Goal: Task Accomplishment & Management: Manage account settings

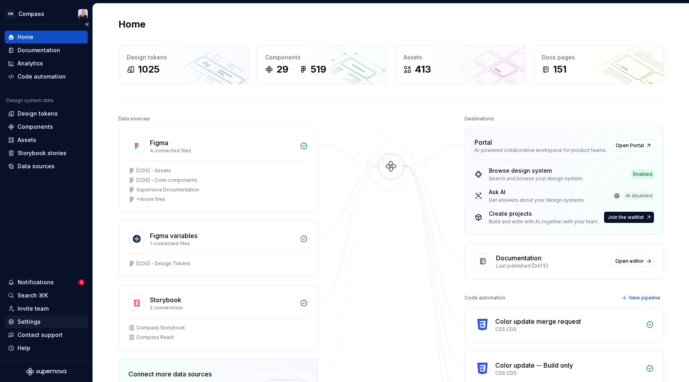
click at [41, 320] on div "Settings" at bounding box center [46, 322] width 77 height 8
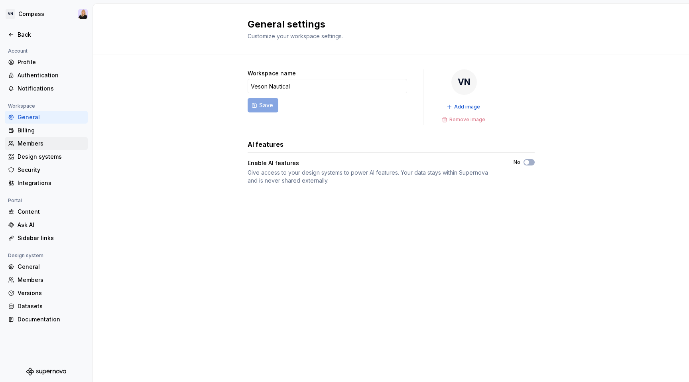
click at [51, 145] on div "Members" at bounding box center [51, 143] width 67 height 8
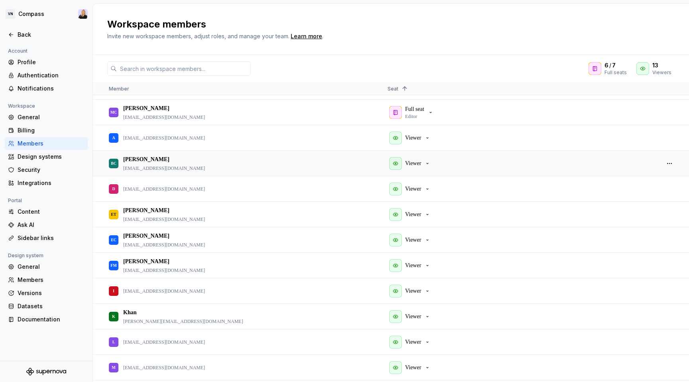
scroll to position [55, 0]
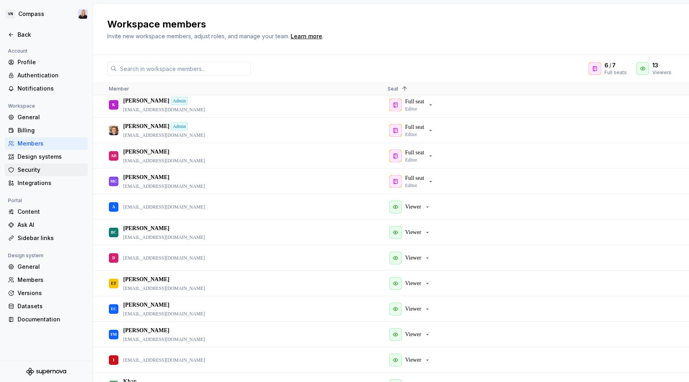
click at [65, 168] on div "Security" at bounding box center [51, 170] width 67 height 8
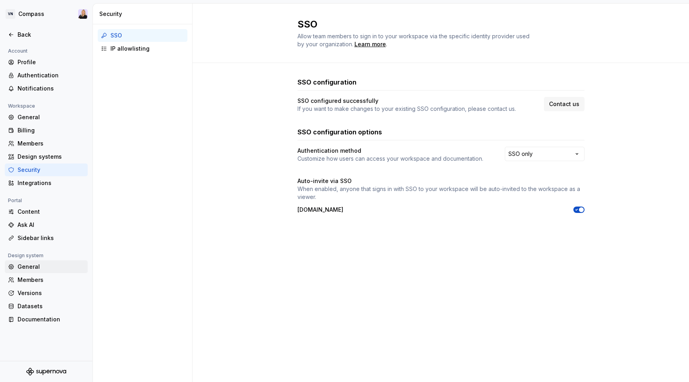
click at [39, 264] on div "General" at bounding box center [51, 267] width 67 height 8
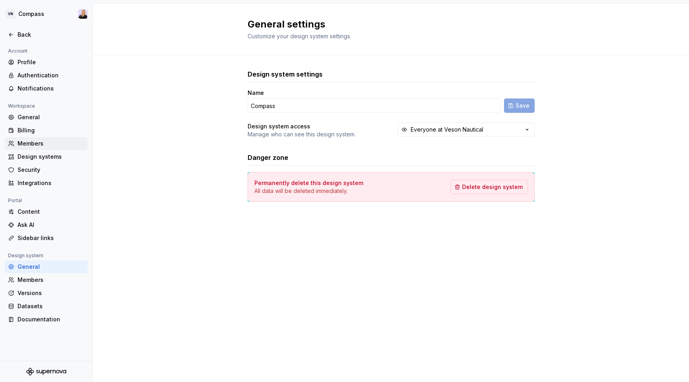
click at [46, 141] on div "Members" at bounding box center [51, 143] width 67 height 8
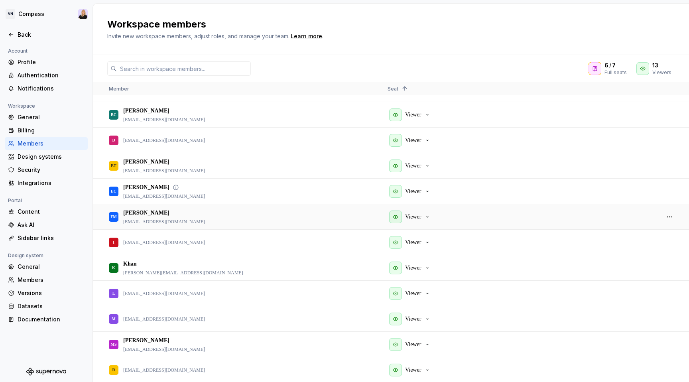
scroll to position [199, 0]
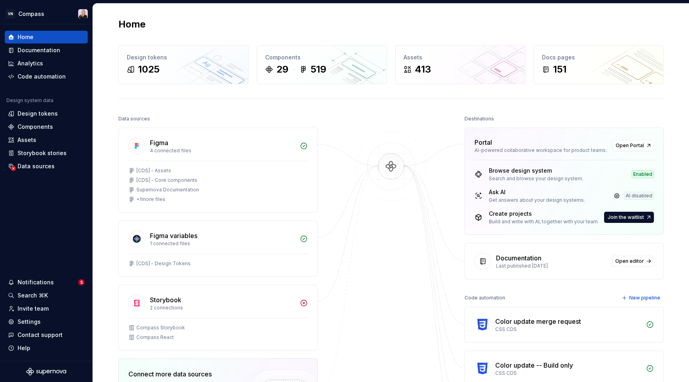
click at [120, 21] on h2 "Home" at bounding box center [131, 24] width 27 height 13
